Goal: Task Accomplishment & Management: Use online tool/utility

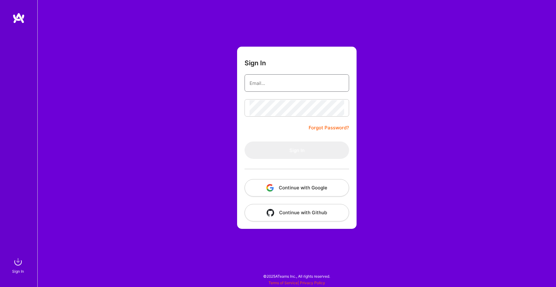
type input "[PERSON_NAME][EMAIL_ADDRESS][DOMAIN_NAME]"
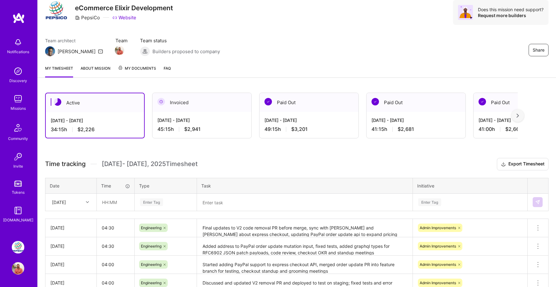
scroll to position [26, 0]
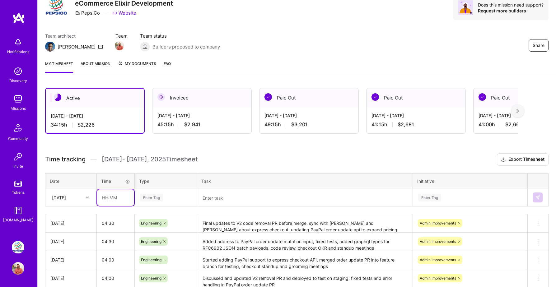
click at [114, 193] on input "text" at bounding box center [115, 197] width 37 height 16
type input "04:30"
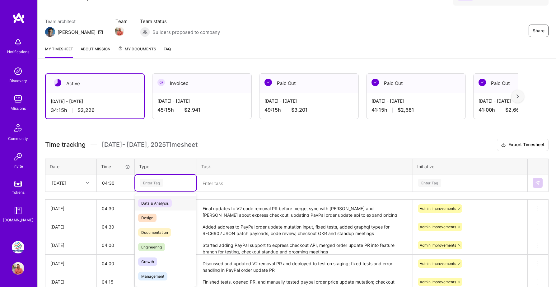
scroll to position [43, 0]
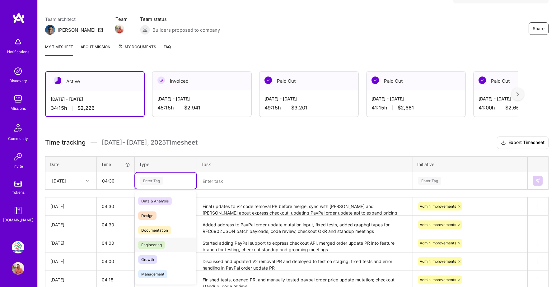
click at [158, 246] on span "Engineering" at bounding box center [151, 245] width 27 height 8
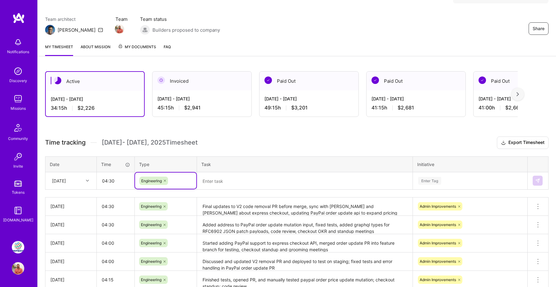
click at [230, 180] on textarea at bounding box center [305, 181] width 214 height 16
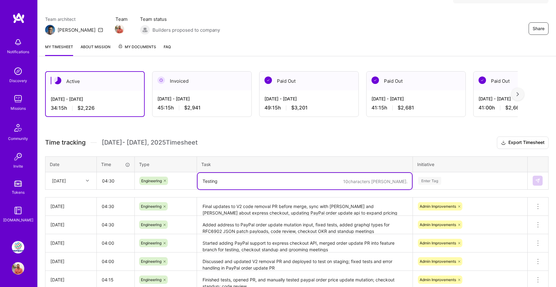
type textarea "Testing"
type textarea "F"
type textarea "p"
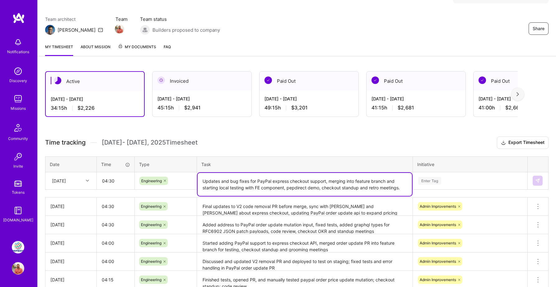
type textarea "Updates and bug fixes for PayPal express checkout support, merging into feature…"
click at [462, 174] on div "Enter Tag" at bounding box center [470, 181] width 114 height 16
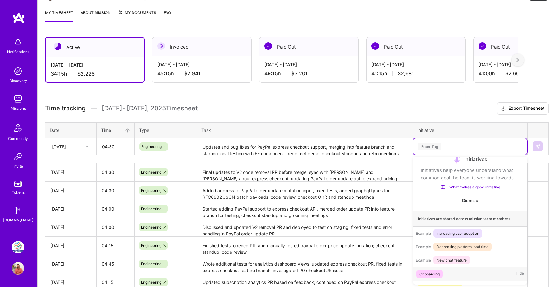
scroll to position [36, 0]
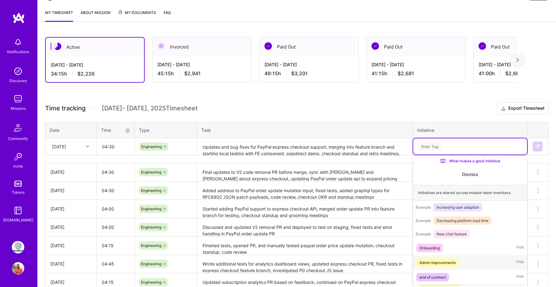
click at [435, 264] on div "Admin Improvements" at bounding box center [437, 262] width 36 height 7
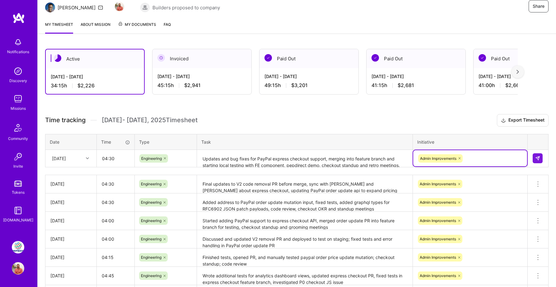
scroll to position [60, 0]
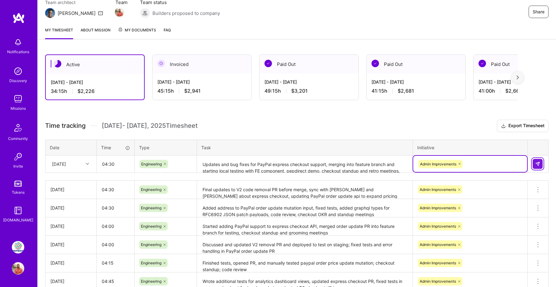
click at [536, 165] on img at bounding box center [537, 163] width 5 height 5
